Goal: Transaction & Acquisition: Book appointment/travel/reservation

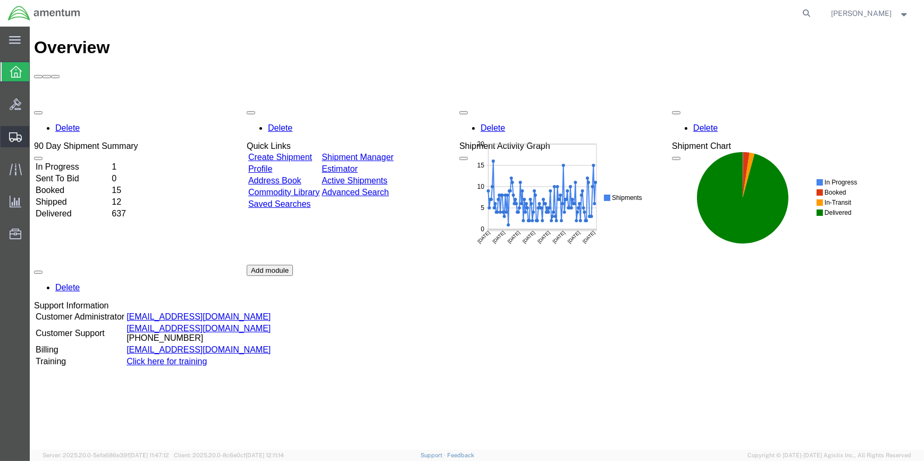
click at [0, 0] on span "Create Shipment" at bounding box center [0, 0] width 0 height 0
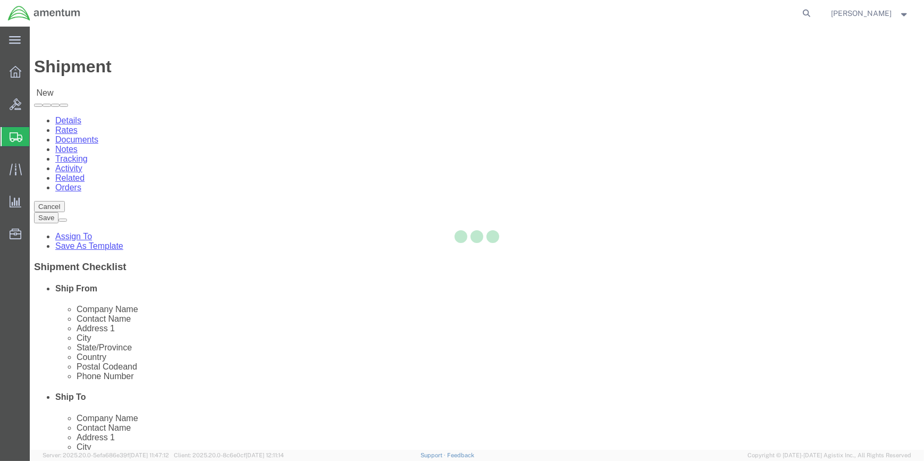
select select
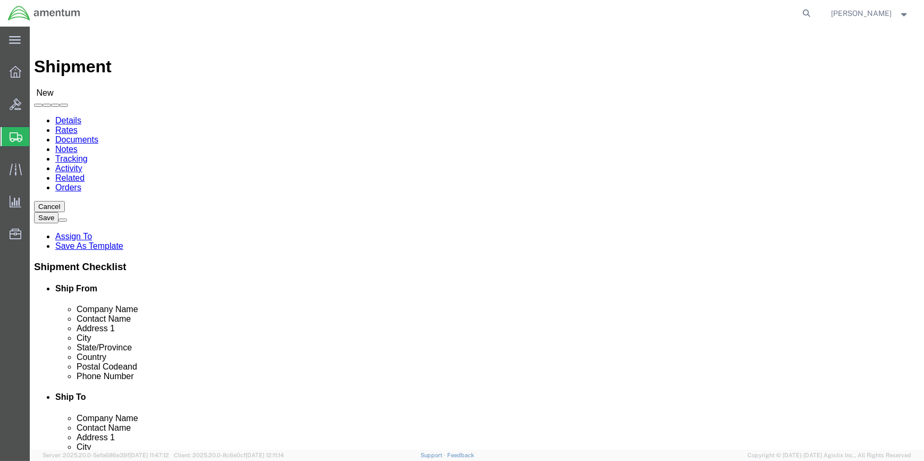
type input "WSA"
select select "49914"
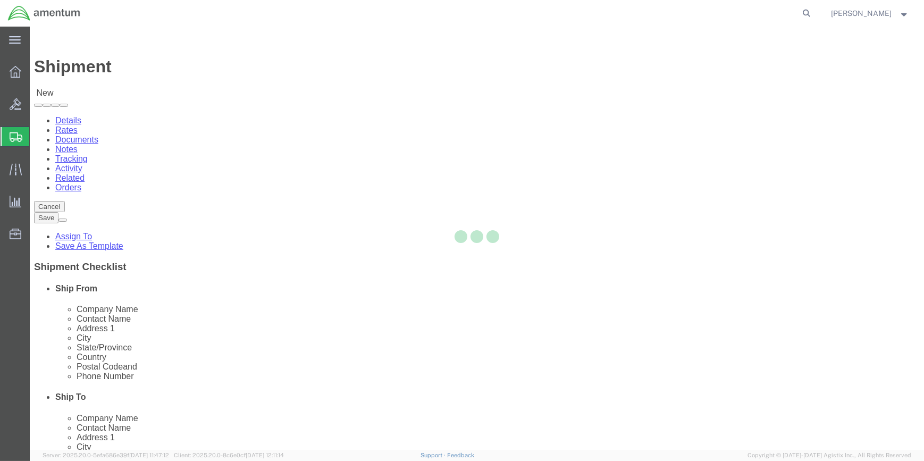
select select "[GEOGRAPHIC_DATA]"
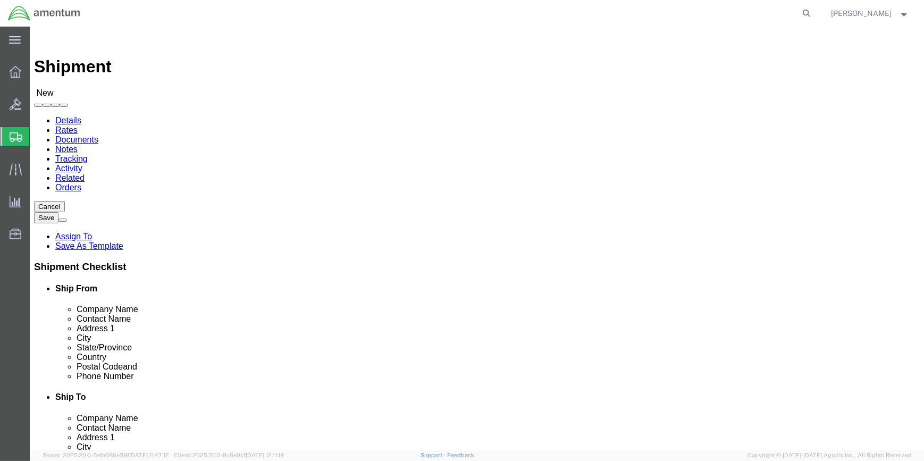
drag, startPoint x: 194, startPoint y: 223, endPoint x: 125, endPoint y: 218, distance: 69.3
click div
click span
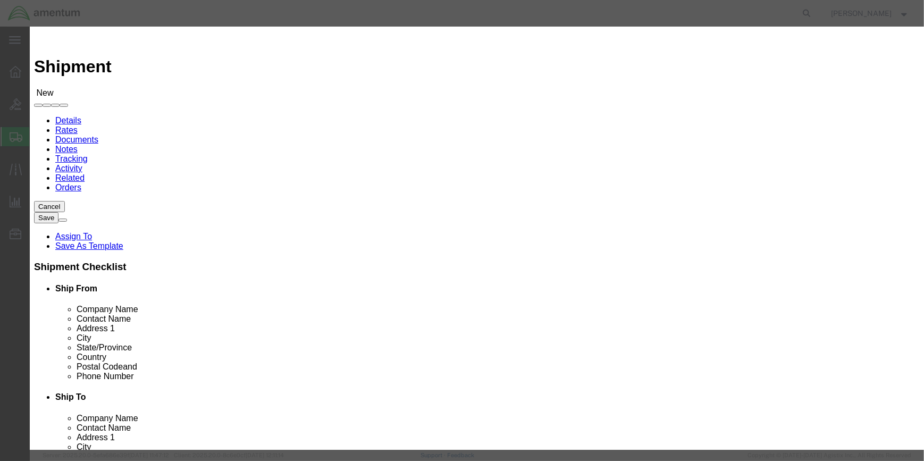
click select "Search by Address Book Name City Company Name Contact Name Country CustomerAlia…"
select select "addrssBookName"
click select "Search by Address Book Name City Company Name Contact Name Country CustomerAlia…"
click input "text"
click input "[PERSON_NAME]"
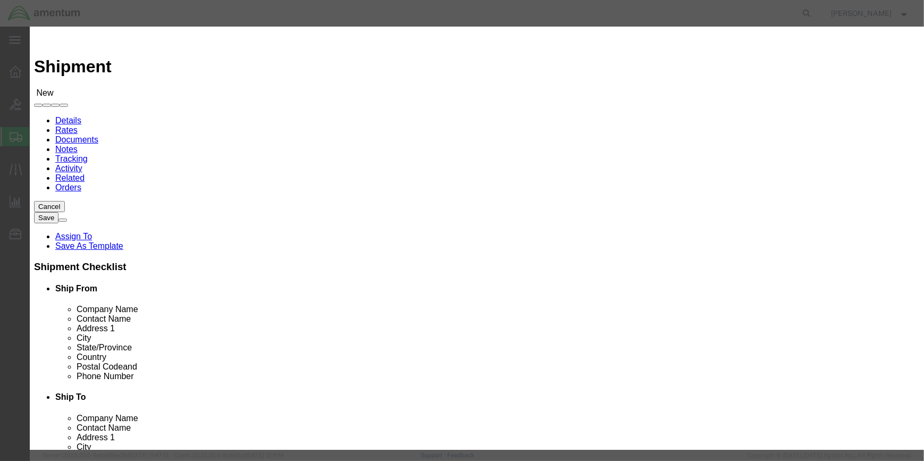
click input "[PERSON_NAME]"
type input "[PERSON_NAME]"
click icon "button"
click link "D"
click select "All Company Location Other Personal Shared"
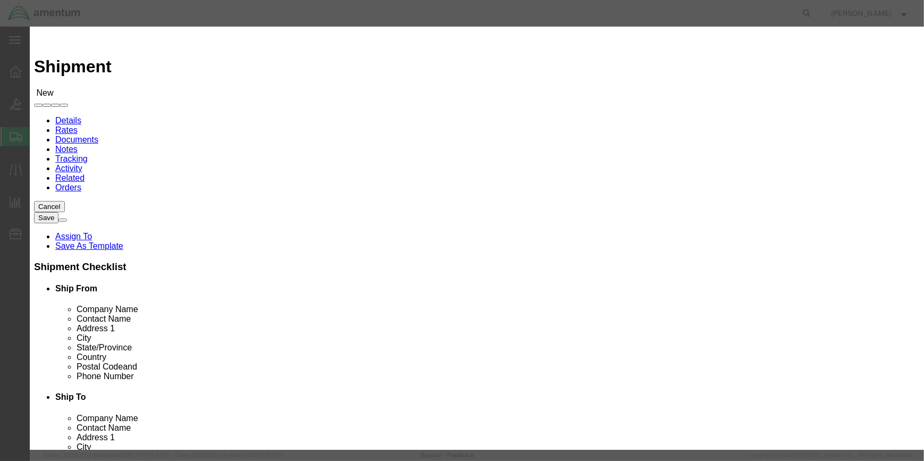
select select "PERSONAL"
click select "All Company Location Other Personal Shared"
click input "text"
click link "Street"
click link "City"
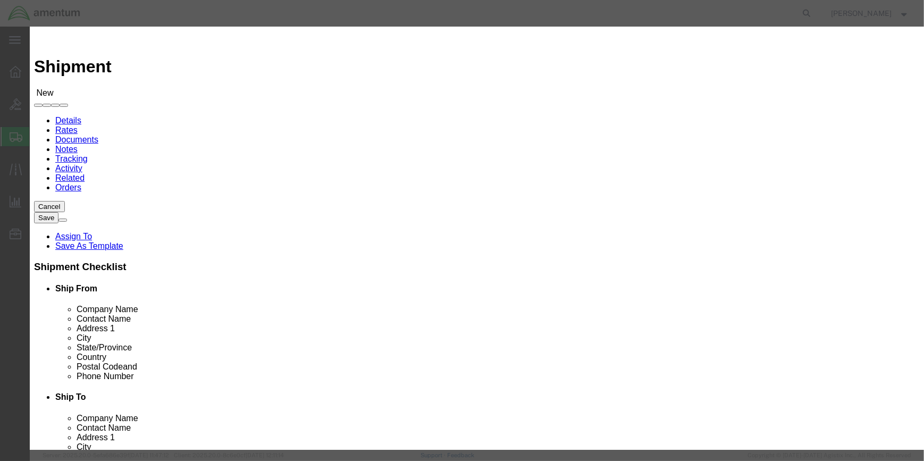
click link "Email"
click input "DON"
type input "D"
click select "Search by Address Book Name City Company Name Contact Name Country CustomerAlia…"
select select "contactName"
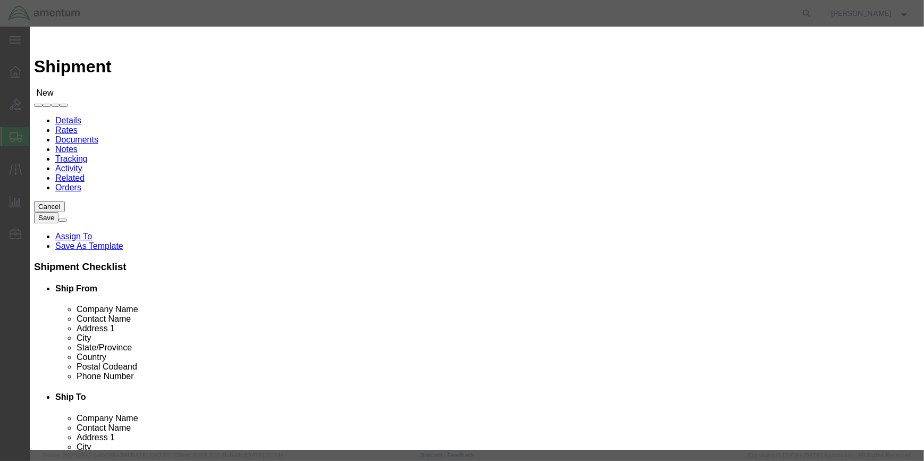
click select "Search by Address Book Name City Company Name Contact Name Country CustomerAlia…"
click input "text"
type input "[PERSON_NAME]"
click icon "button"
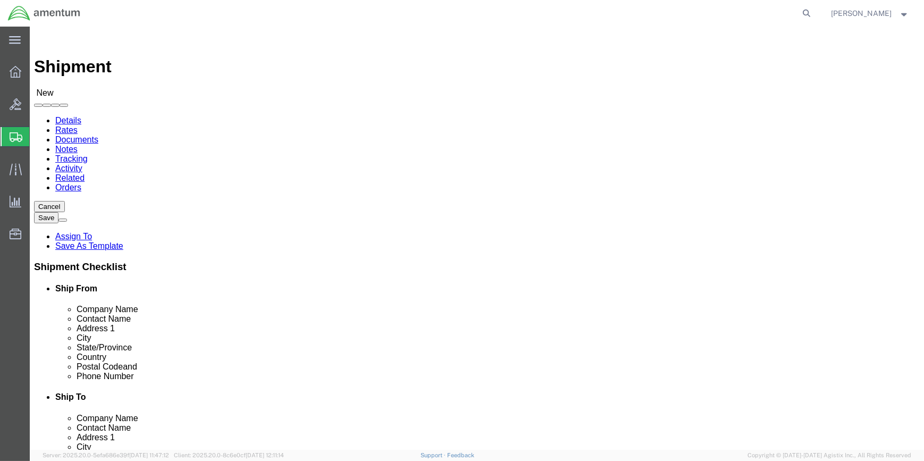
click span
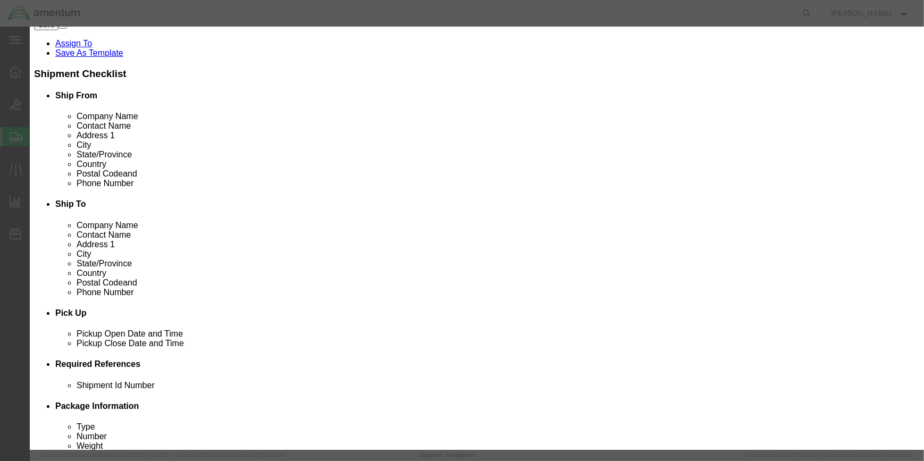
click link "State"
click select "Search by Address Book Name City Company Name Contact Name Country CustomerAlia…"
select select "companyName"
click select "Search by Address Book Name City Company Name Contact Name Country CustomerAlia…"
click div "All Company Location Other Personal Shared ALL A B C D E F G H I J K L M N O P …"
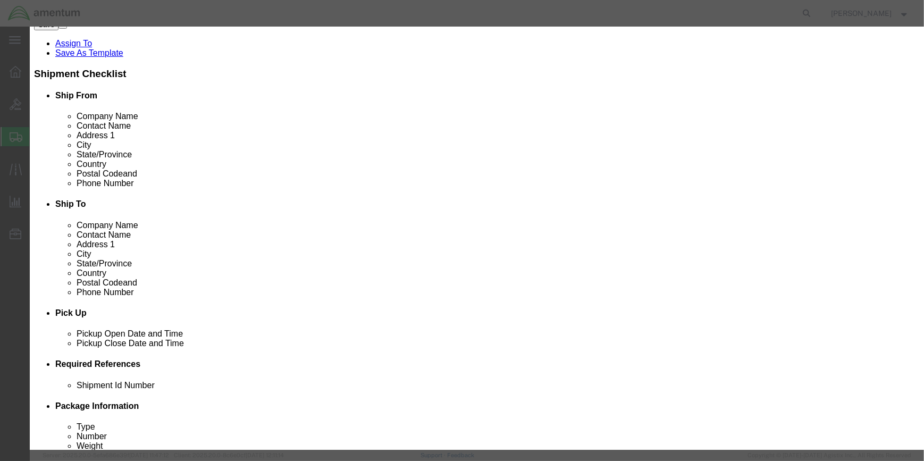
click input "text"
click icon "button"
click link "City"
click input "AMENTUM"
type input "A"
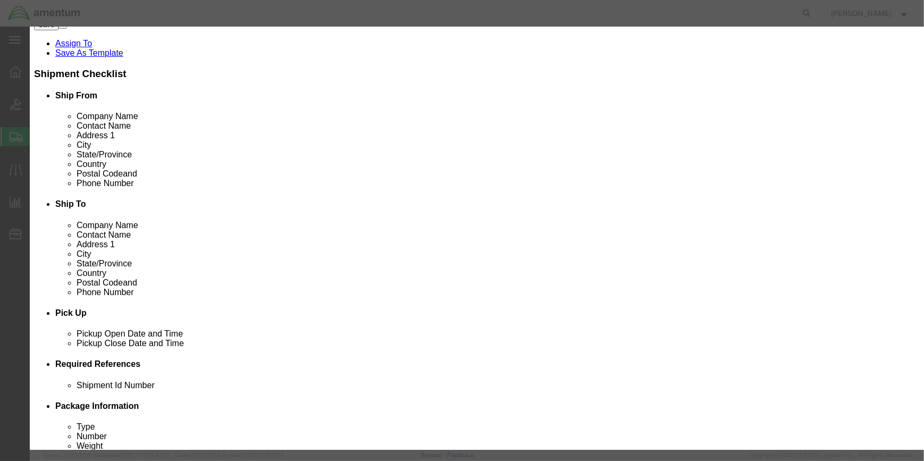
type input "SAN [PERSON_NAME]"
click icon "button"
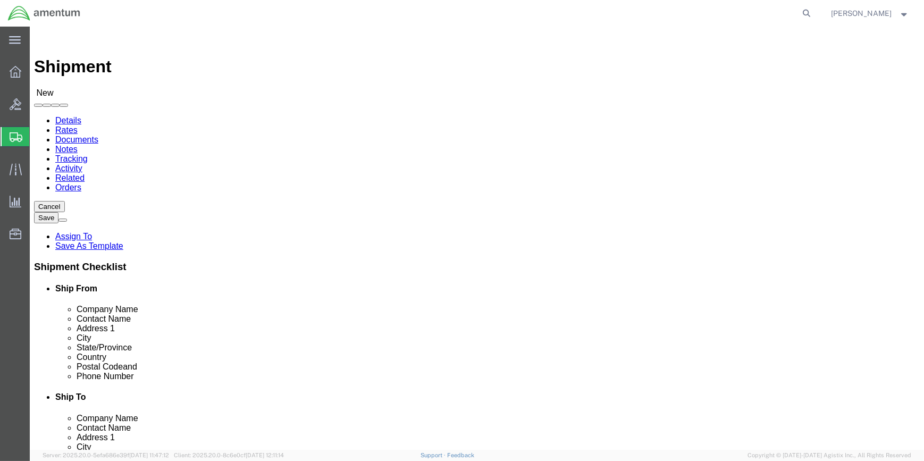
scroll to position [2123, 0]
click input "text"
type input "F"
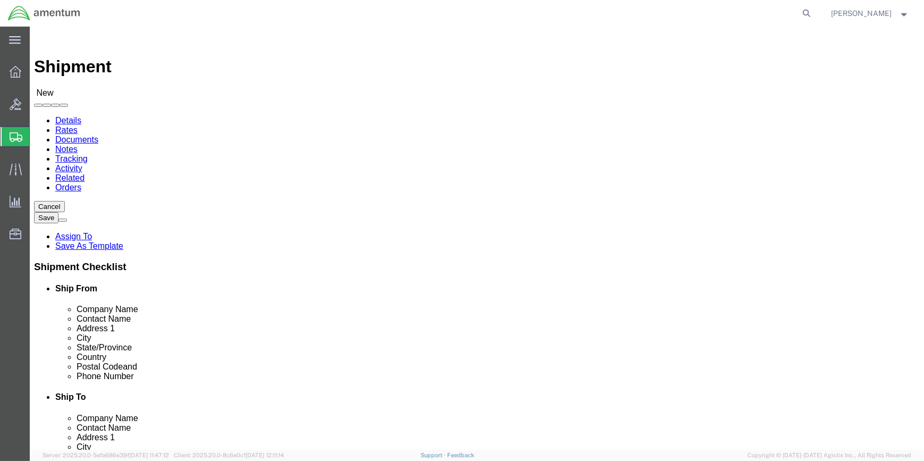
type input "[PERSON_NAME]"
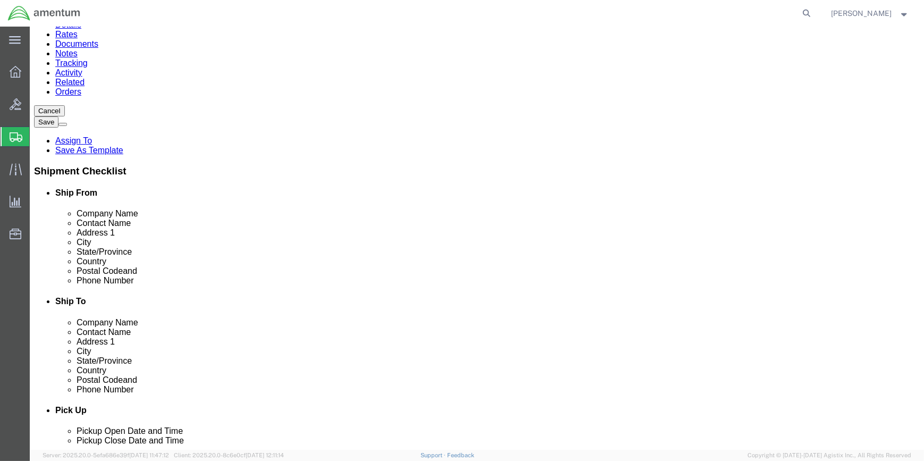
scroll to position [96, 0]
click p "- Amentum Services, Inc - ([PERSON_NAME]) [STREET_ADDRESS]"
select select
select select "[GEOGRAPHIC_DATA]"
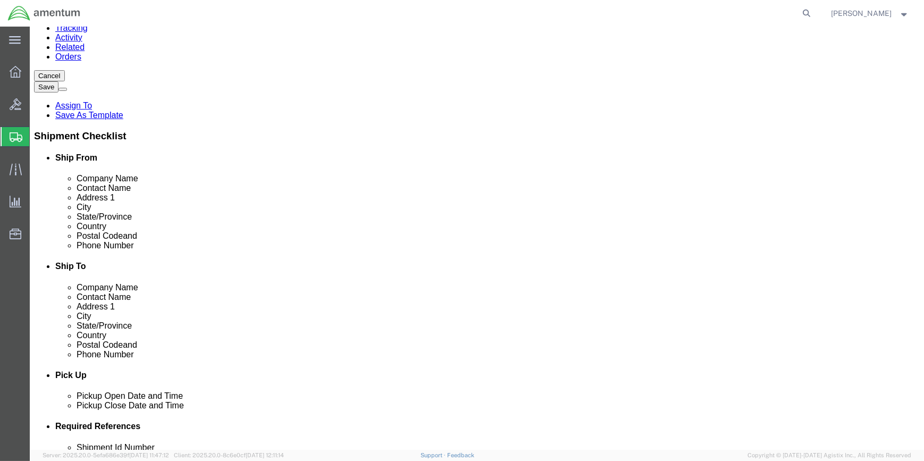
scroll to position [145, 0]
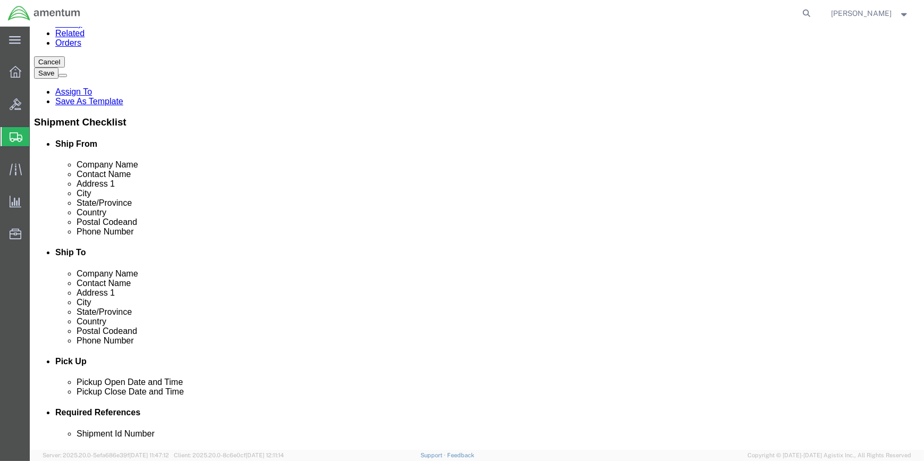
type input "[PERSON_NAME]"
drag, startPoint x: 175, startPoint y: 216, endPoint x: 188, endPoint y: 211, distance: 13.8
click input "text"
type input "[PHONE_NUMBER]"
click input "text"
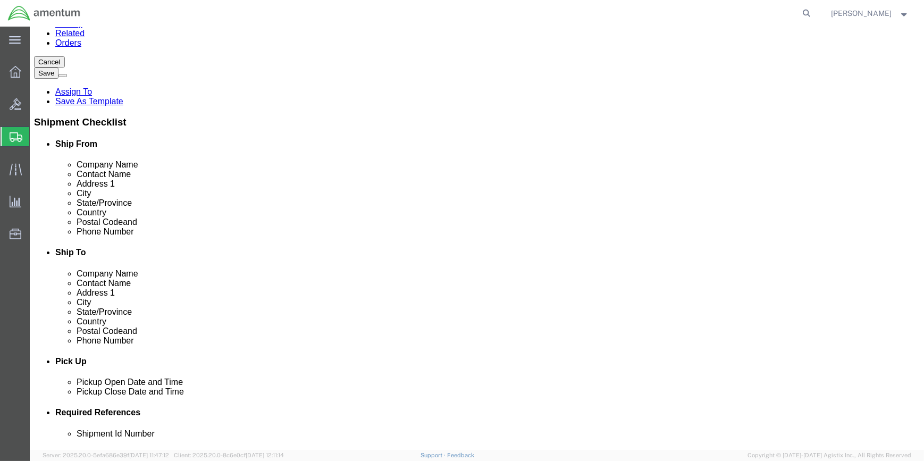
scroll to position [0, 27]
type input "[PERSON_NAME][EMAIL_ADDRESS][PERSON_NAME][DOMAIN_NAME]"
click input "checkbox"
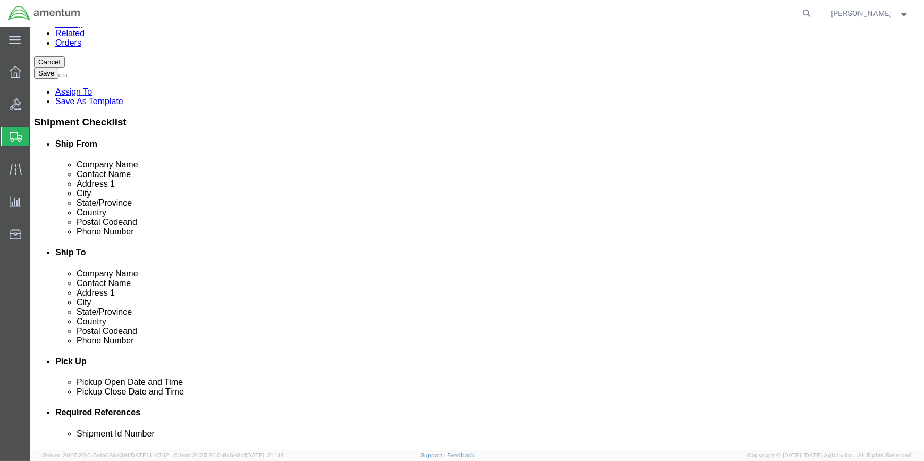
checkbox input "true"
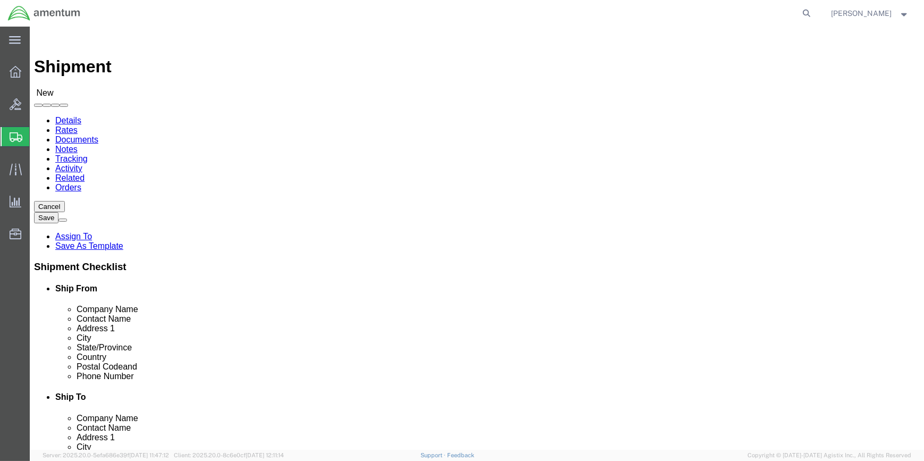
scroll to position [2271, 0]
select select "49914"
select select "[GEOGRAPHIC_DATA]"
click label "Contact Name"
drag, startPoint x: 89, startPoint y: 221, endPoint x: 140, endPoint y: 220, distance: 50.5
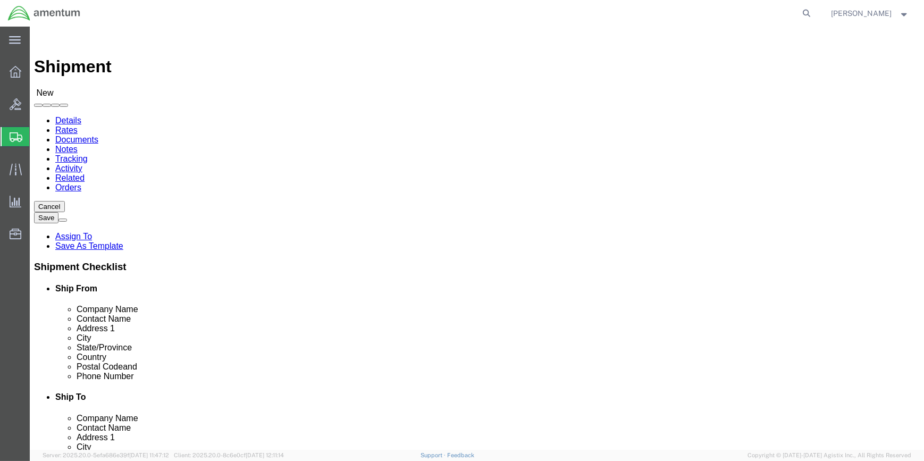
click label "Contact Name"
click input "[PERSON_NAME]"
type input "F"
type input "[PERSON_NAME]"
click input "[PHONE_NUMBER]"
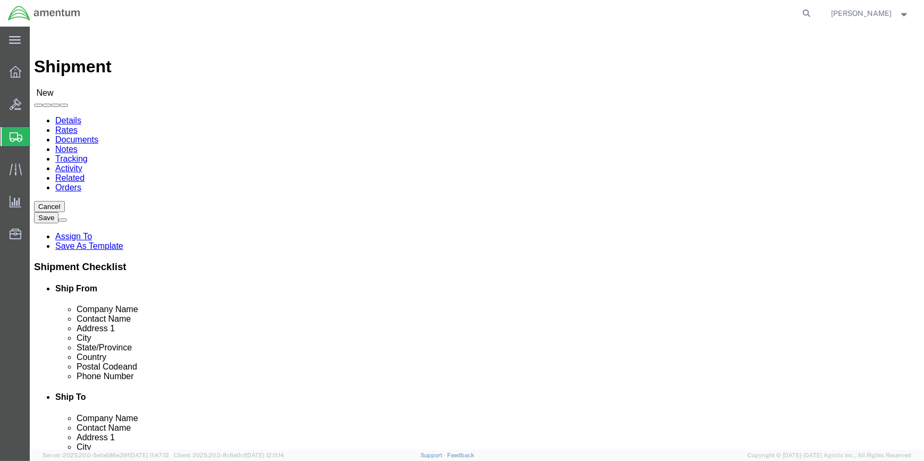
type input "[PHONE_NUMBER]"
drag, startPoint x: 193, startPoint y: 378, endPoint x: 137, endPoint y: 380, distance: 56.9
click input "[PERSON_NAME][EMAIL_ADDRESS][PERSON_NAME][DOMAIN_NAME]"
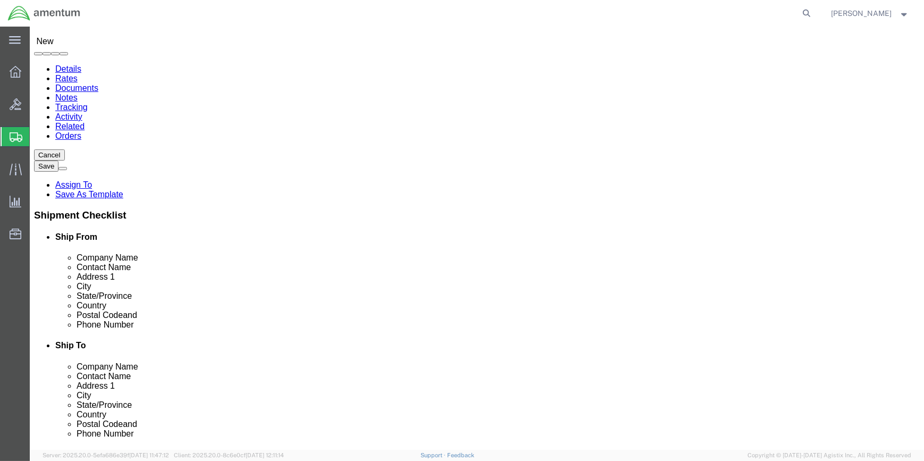
scroll to position [0, 0]
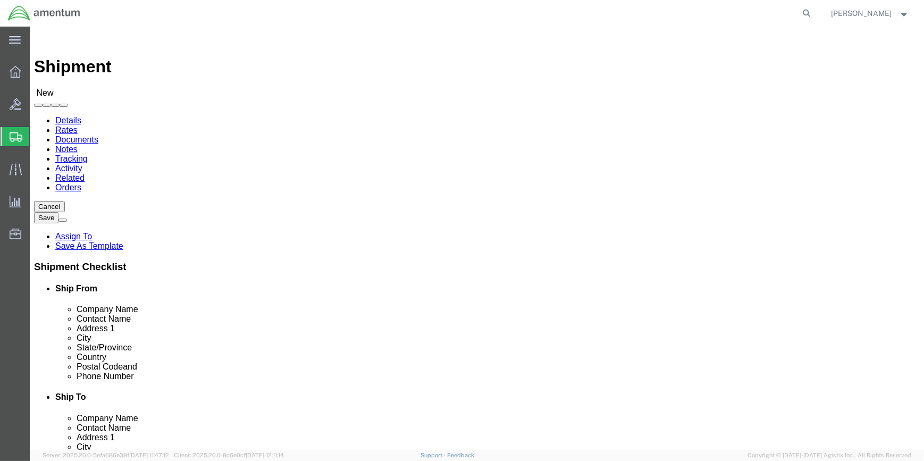
type input "[PERSON_NAME][EMAIL_ADDRESS][PERSON_NAME][DOMAIN_NAME]"
type input "LRT"
select select "49940"
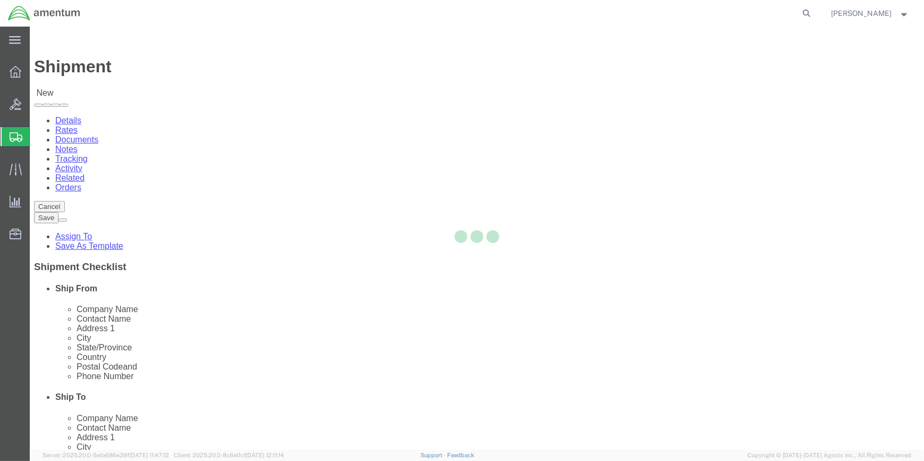
select select "[GEOGRAPHIC_DATA]"
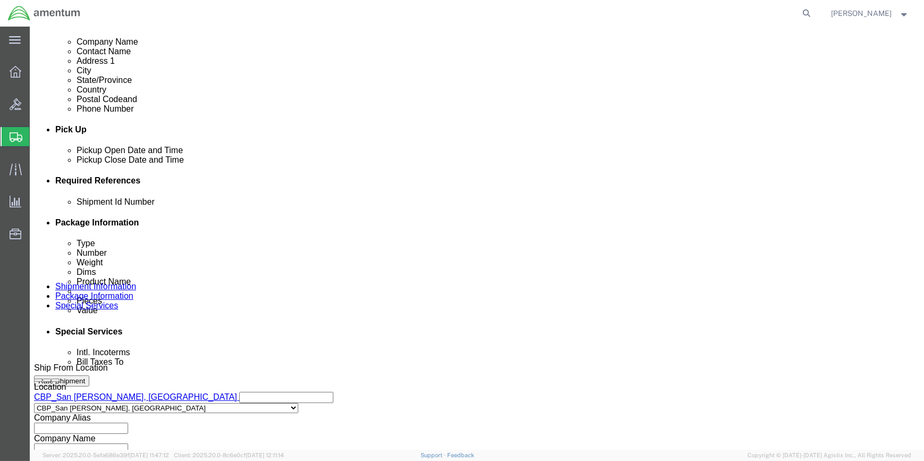
scroll to position [386, 0]
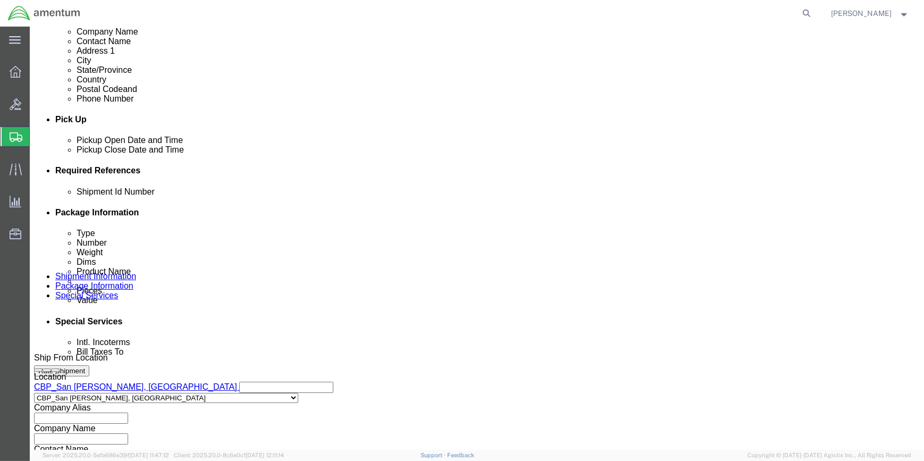
click button "Add reference"
drag, startPoint x: 202, startPoint y: 271, endPoint x: 213, endPoint y: 269, distance: 10.7
click input "text"
click select "Select Account Type Activity ID Airline Appointment Number ASN Batch Request # …"
select select "CUSTREF"
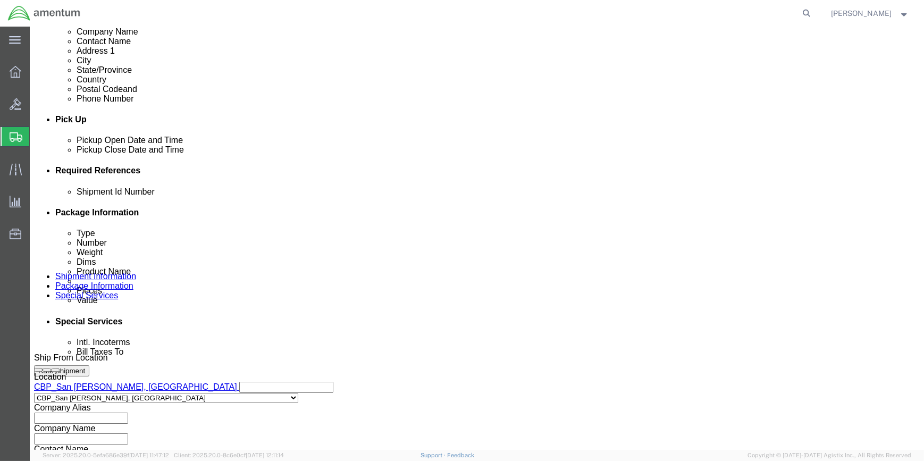
click select "Select Account Type Activity ID Airline Appointment Number ASN Batch Request # …"
click input "text"
type input "SEAT CUSHIONS"
drag, startPoint x: 621, startPoint y: 234, endPoint x: 590, endPoint y: 235, distance: 30.8
click button "Add reference"
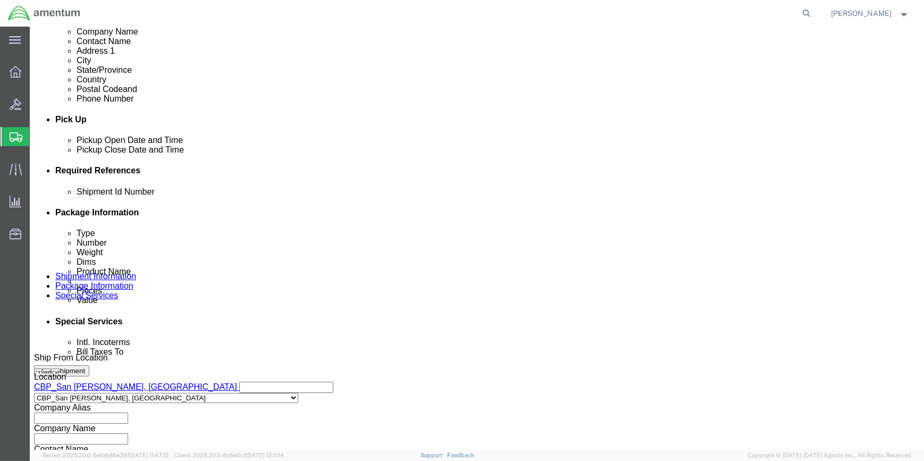
drag, startPoint x: 550, startPoint y: 268, endPoint x: 542, endPoint y: 268, distance: 7.5
click select "Select Account Type Activity ID Airline Appointment Number ASN Batch Request # …"
select select "DEPT"
click select "Select Account Type Activity ID Airline Appointment Number ASN Batch Request # …"
click input "text"
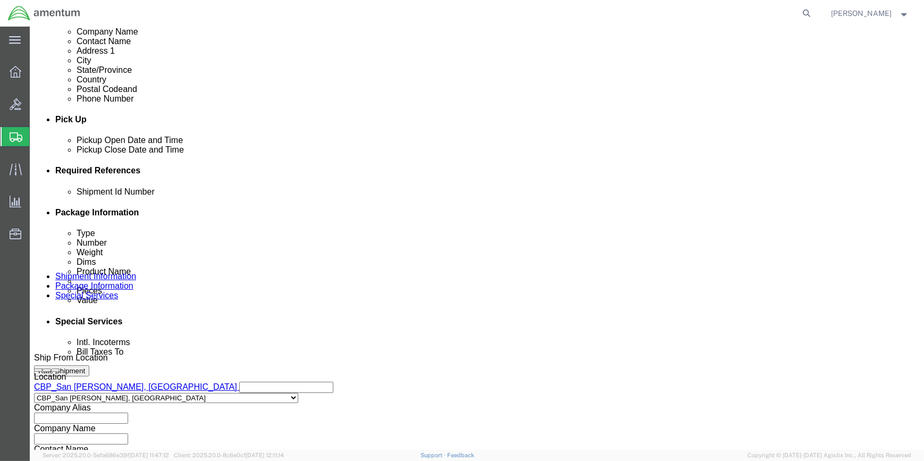
type input "CBP"
click button "Add reference"
drag, startPoint x: 107, startPoint y: 286, endPoint x: 105, endPoint y: 277, distance: 8.7
click select "Select Account Type Activity ID Airline Appointment Number ASN Batch Request # …"
select select "PROJNUM"
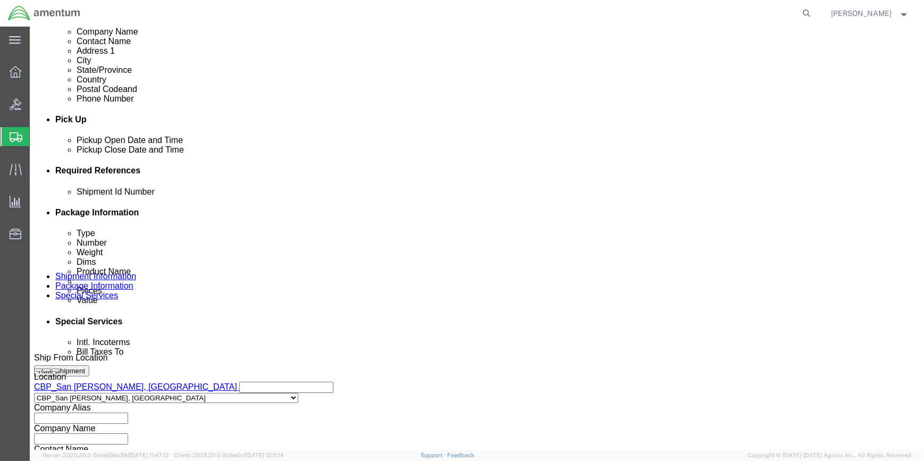
click select "Select Account Type Activity ID Airline Appointment Number ASN Batch Request # …"
click input "text"
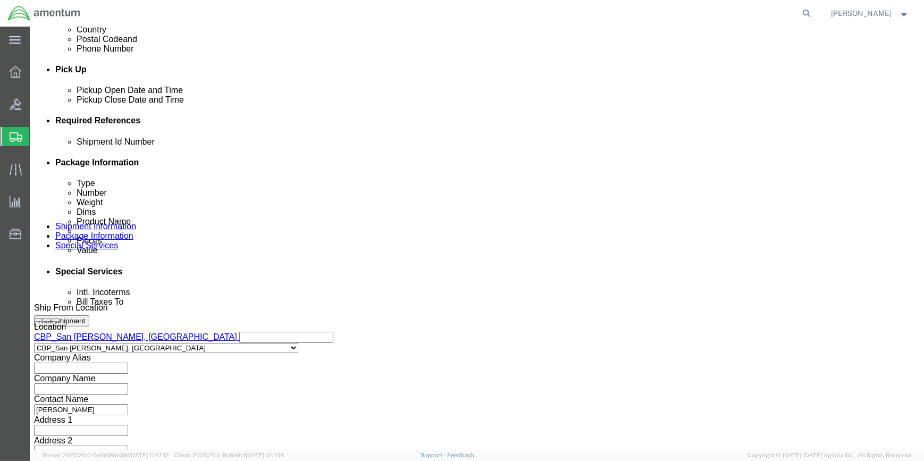
scroll to position [509, 0]
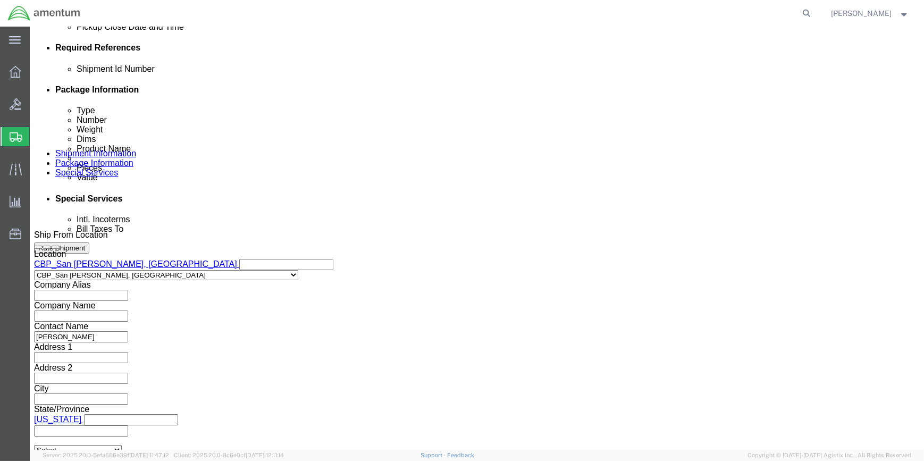
type input "6118.04.03.2219.000.WSA.0000"
click button "Continue"
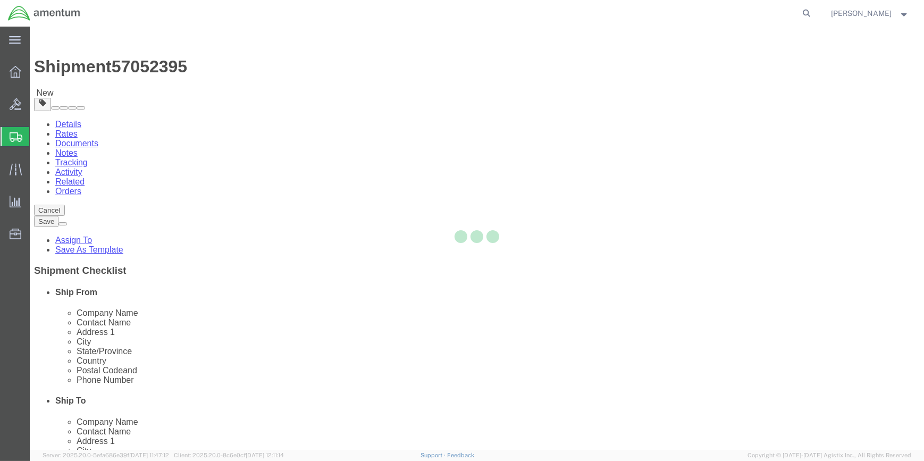
select select "CBOX"
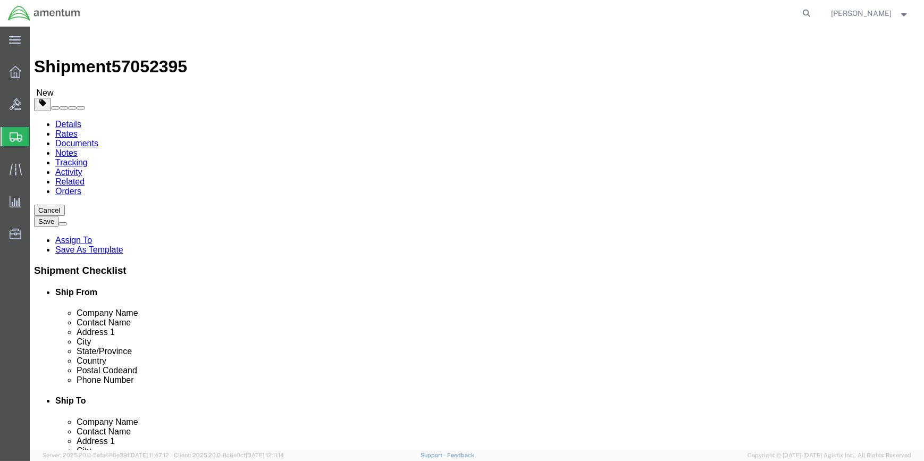
click input "text"
type input "22"
click input "0.00"
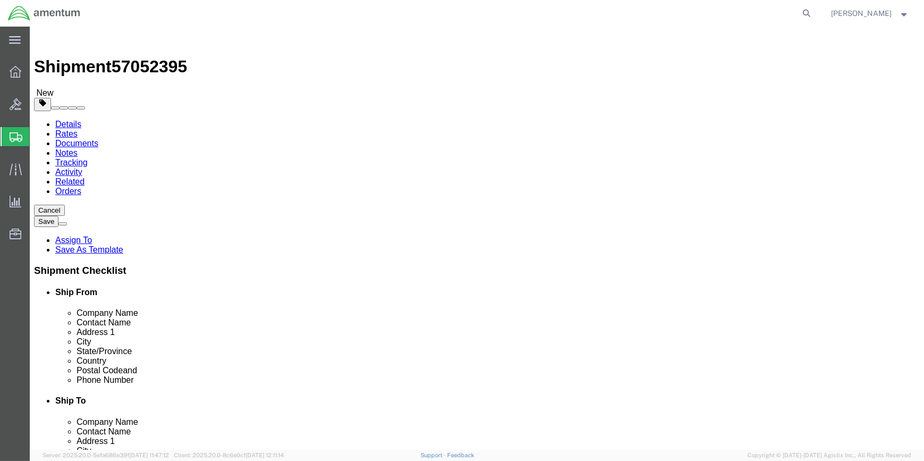
type input "0"
type input "19"
click link "Add Content"
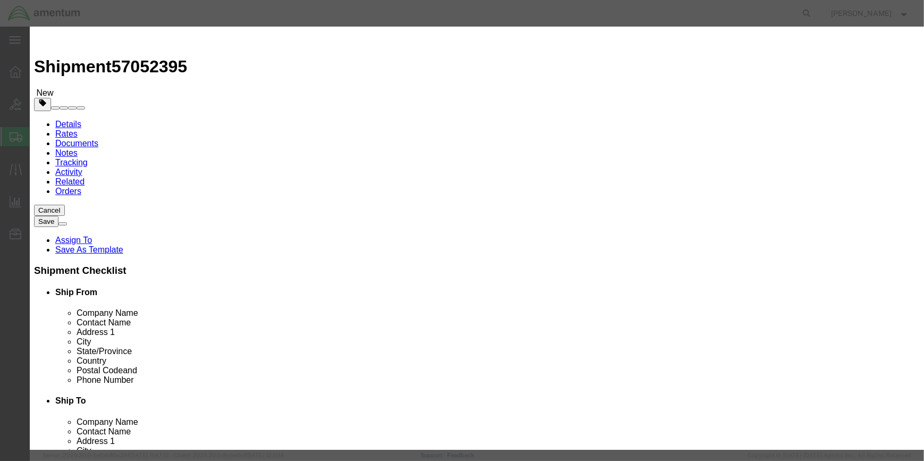
click input "text"
type input "SEAT CUSHION"
type input "2"
type input "500"
click button "Save & Close"
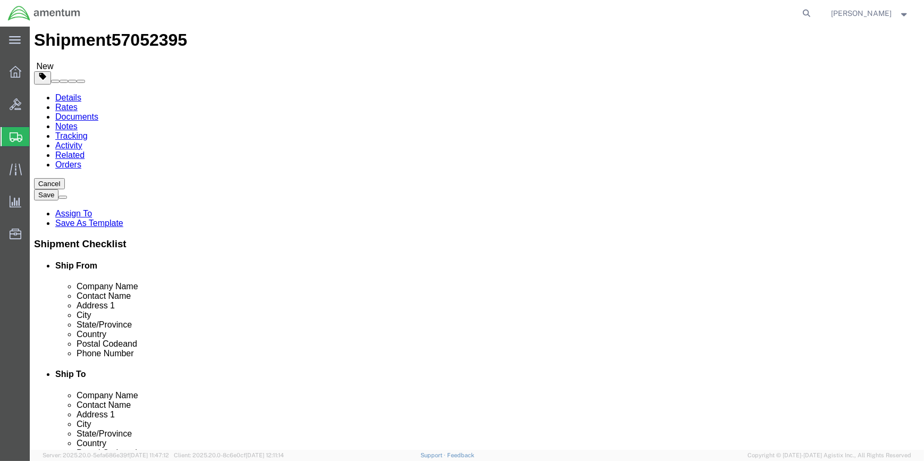
scroll to position [40, 0]
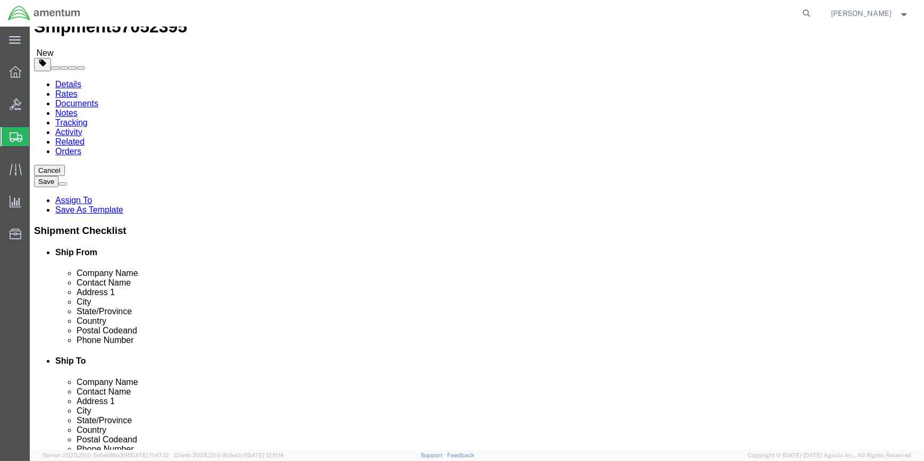
click button "Rate Shipment"
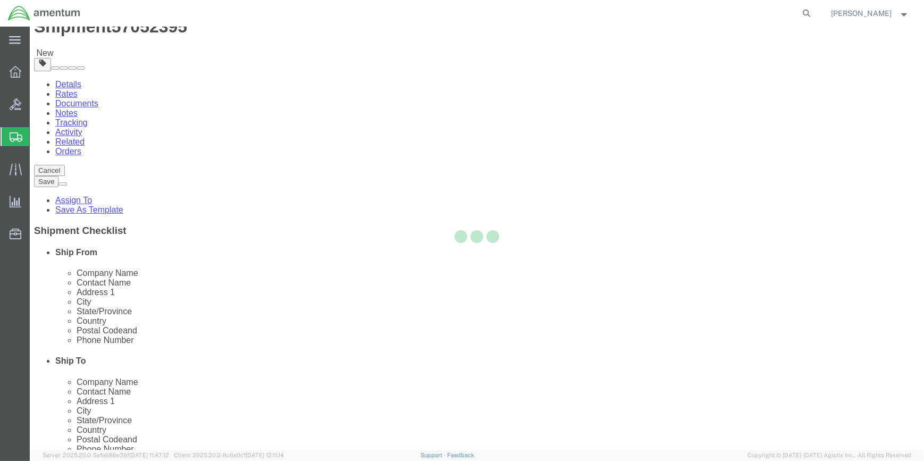
select select "49914"
select select "49940"
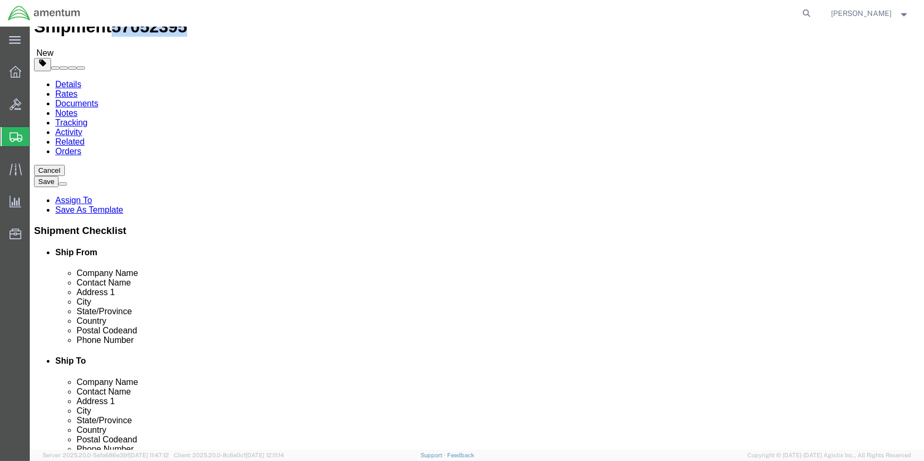
drag, startPoint x: 89, startPoint y: 12, endPoint x: 145, endPoint y: 18, distance: 56.6
click span "57052395"
drag, startPoint x: 142, startPoint y: 18, endPoint x: 134, endPoint y: 14, distance: 9.1
copy span "57052395"
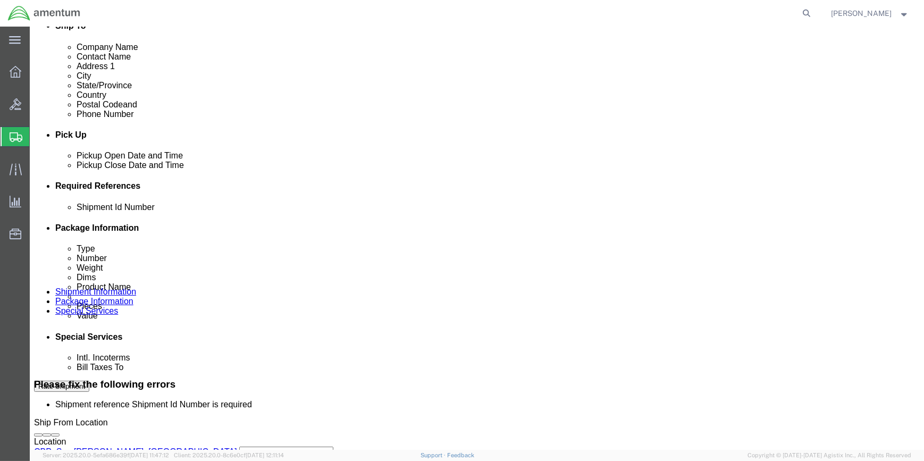
scroll to position [378, 0]
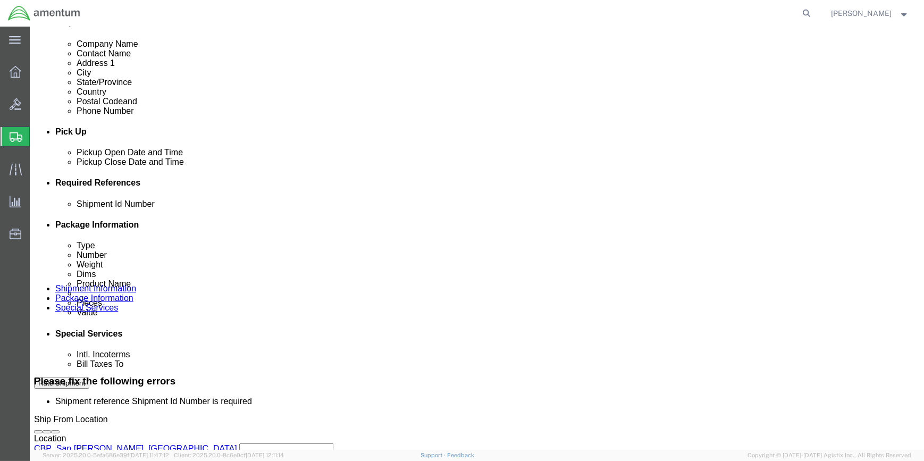
click input "text"
paste input "57052395"
type input "57052395"
click button "Rate Shipment"
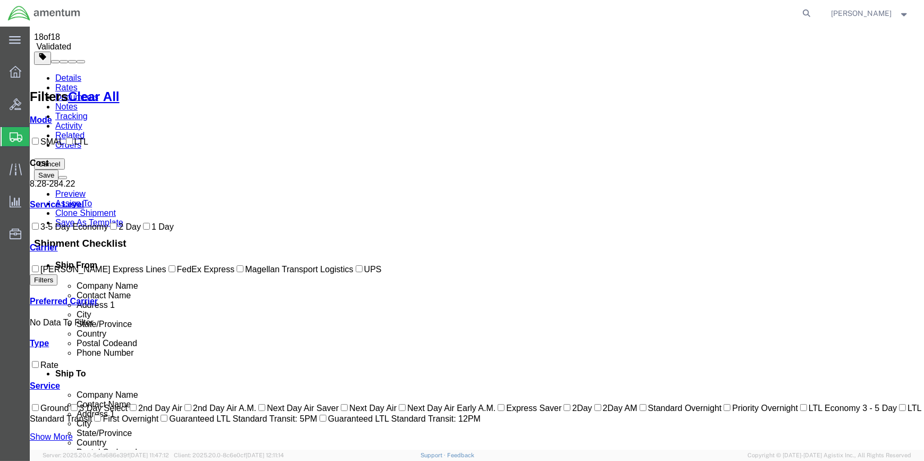
scroll to position [0, 0]
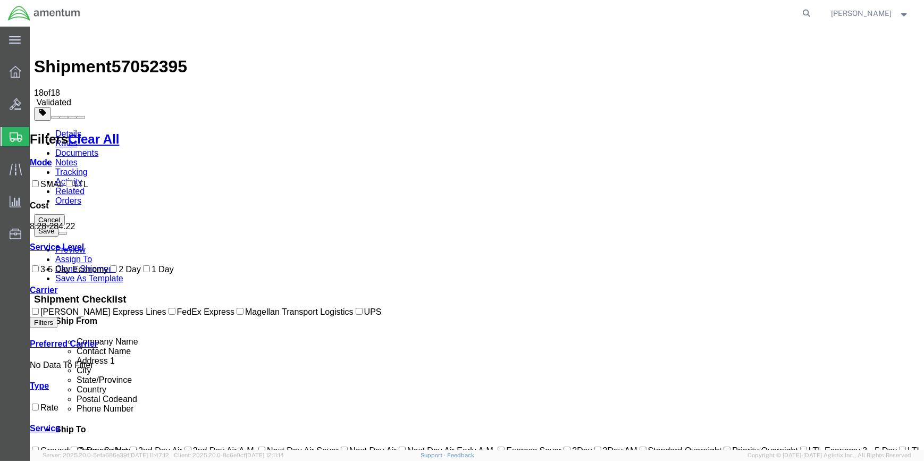
click at [64, 129] on link "Details" at bounding box center [68, 133] width 26 height 9
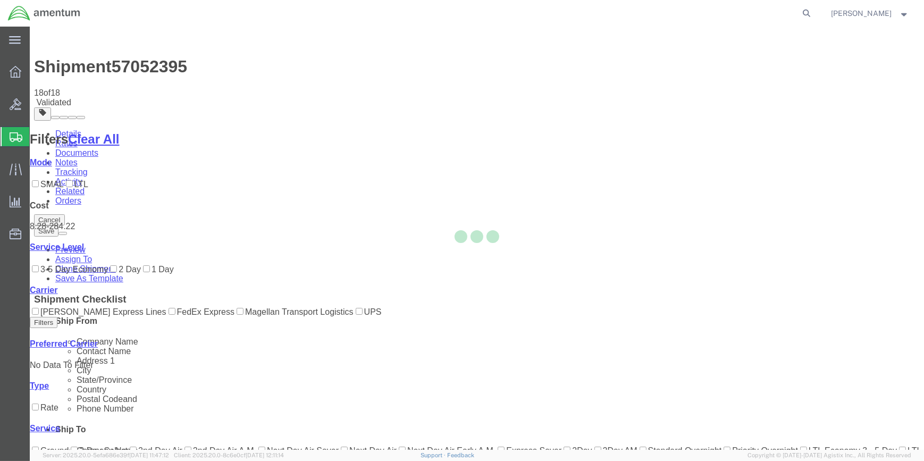
select select "49914"
select select "49940"
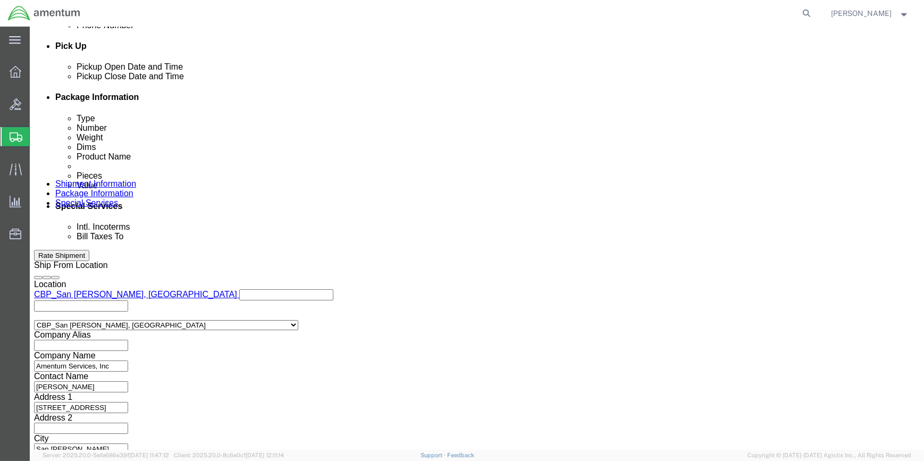
scroll to position [509, 0]
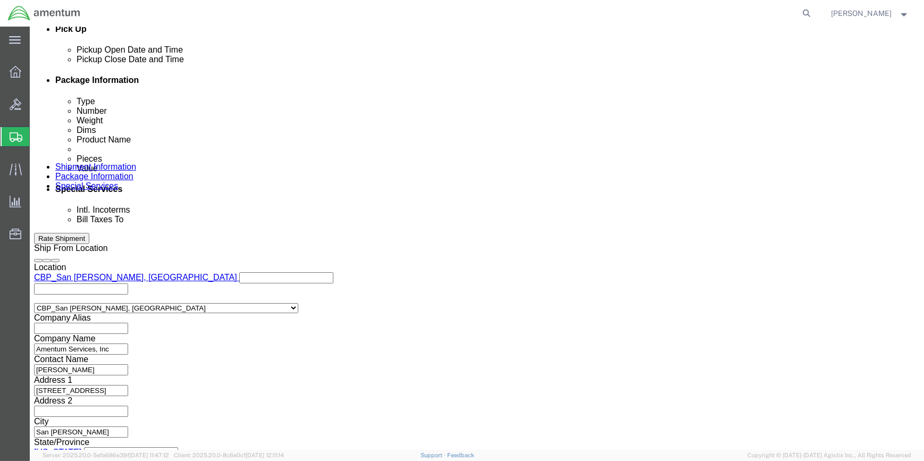
click icon
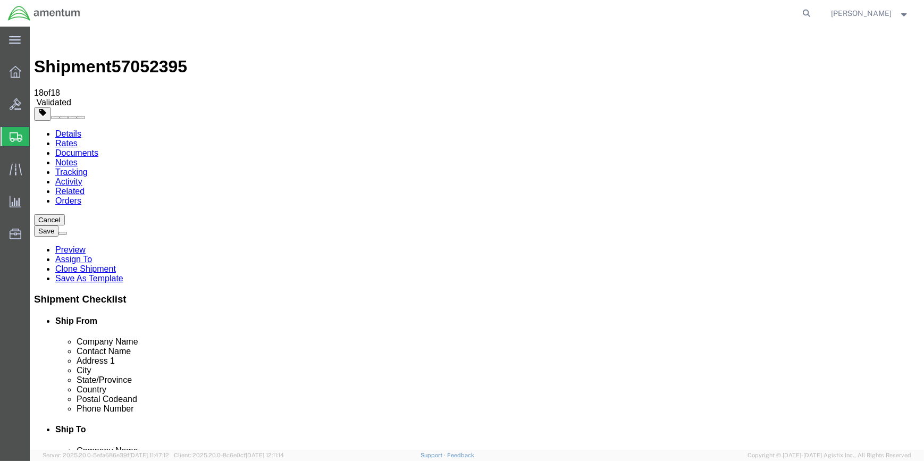
drag, startPoint x: 145, startPoint y: 328, endPoint x: 150, endPoint y: 324, distance: 6.9
click dd "500.00 USD"
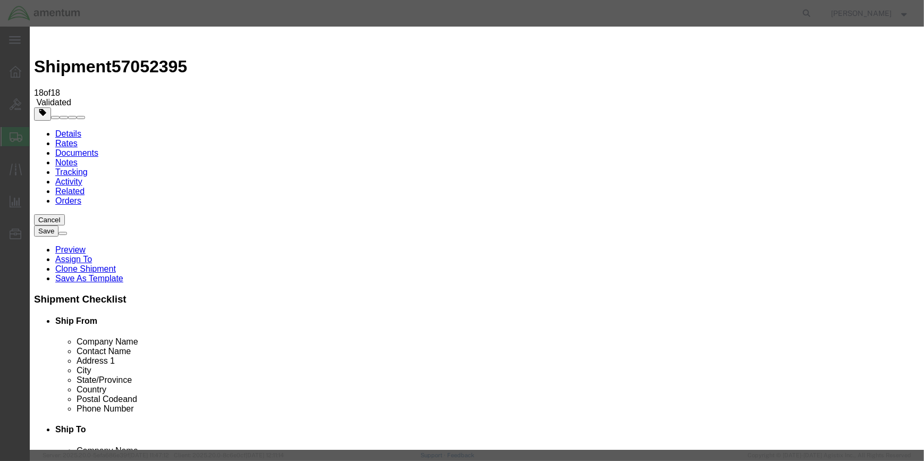
click button "Save & Close"
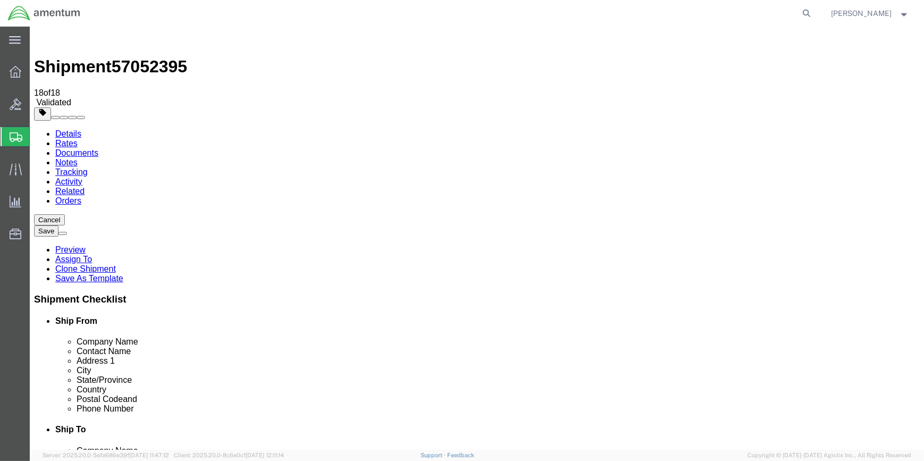
click button "Rate Shipment"
